Goal: Find specific page/section: Find specific page/section

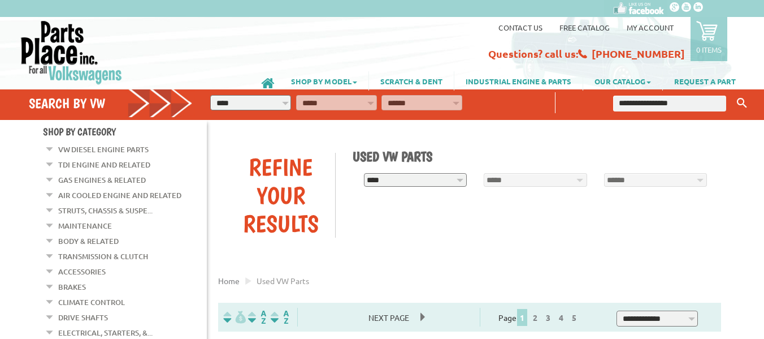
click at [664, 102] on input "text" at bounding box center [669, 104] width 112 height 16
paste input "**********"
type input "**********"
click at [740, 97] on button "Keyword Search" at bounding box center [742, 103] width 17 height 19
